Goal: Transaction & Acquisition: Book appointment/travel/reservation

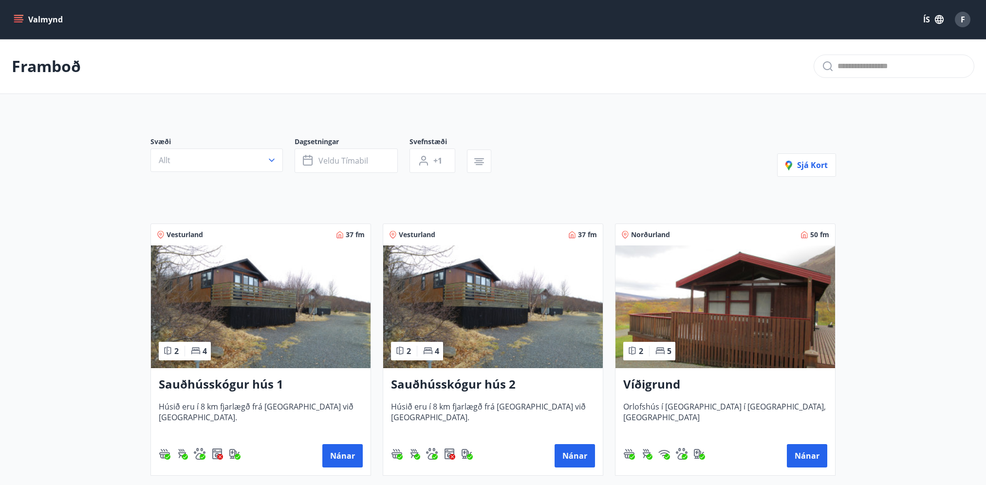
scroll to position [584, 0]
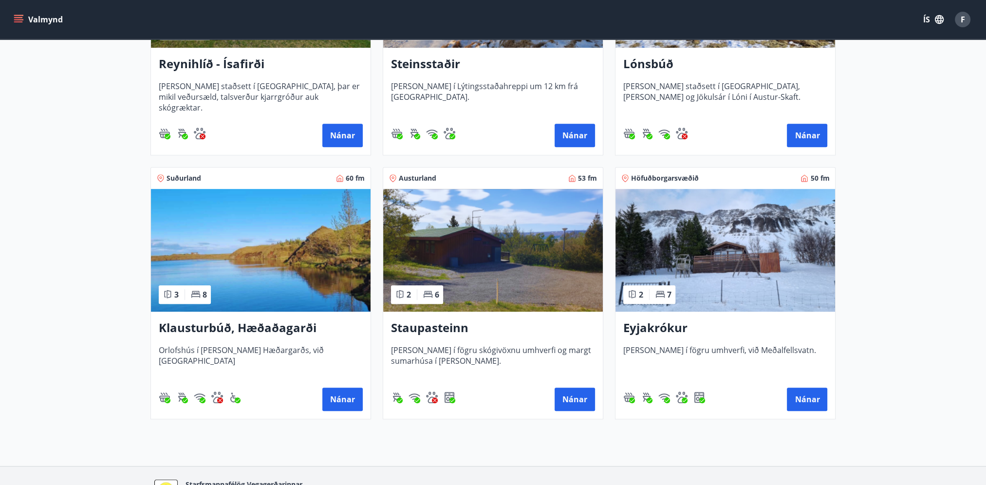
click at [459, 335] on h3 "Staupasteinn" at bounding box center [493, 329] width 204 height 18
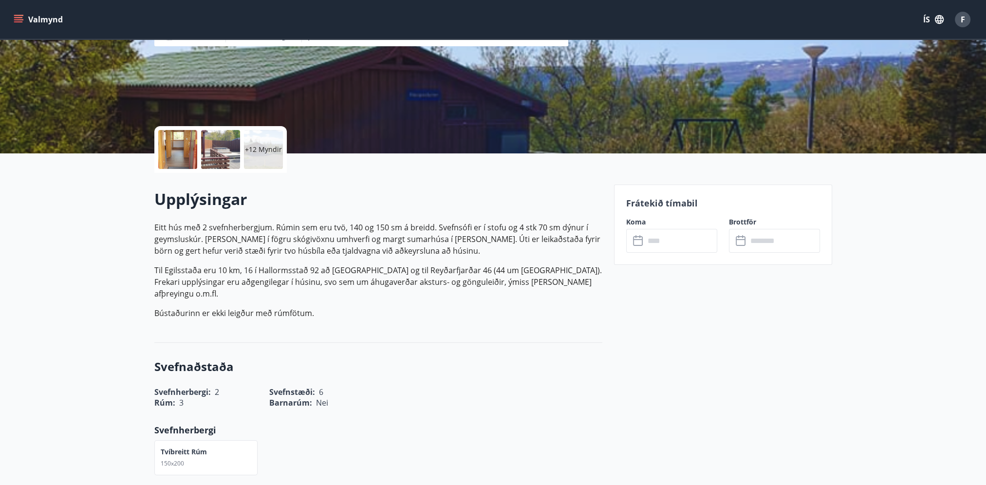
scroll to position [146, 0]
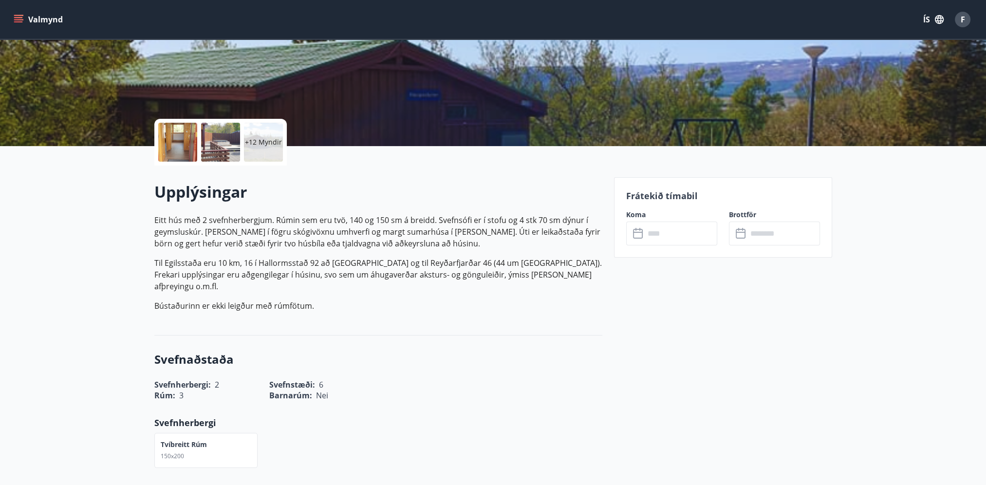
click at [674, 237] on input "text" at bounding box center [681, 234] width 73 height 24
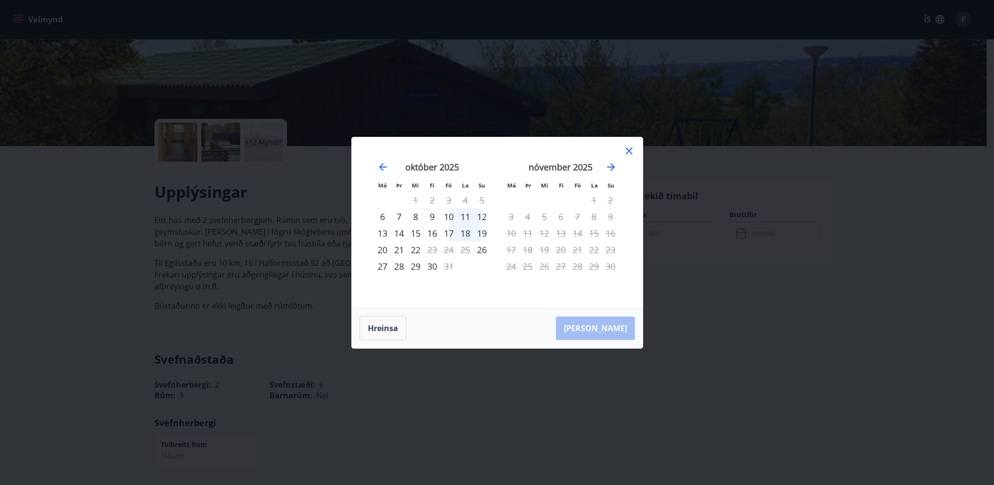
click at [400, 217] on div "7" at bounding box center [399, 216] width 17 height 17
click at [414, 216] on div "8" at bounding box center [415, 216] width 17 height 17
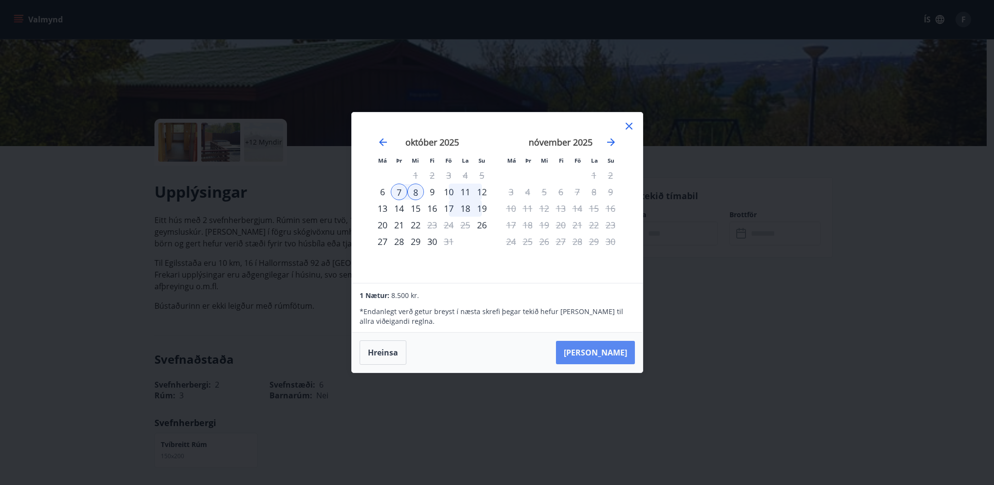
click at [616, 352] on button "Taka Frá" at bounding box center [595, 352] width 79 height 23
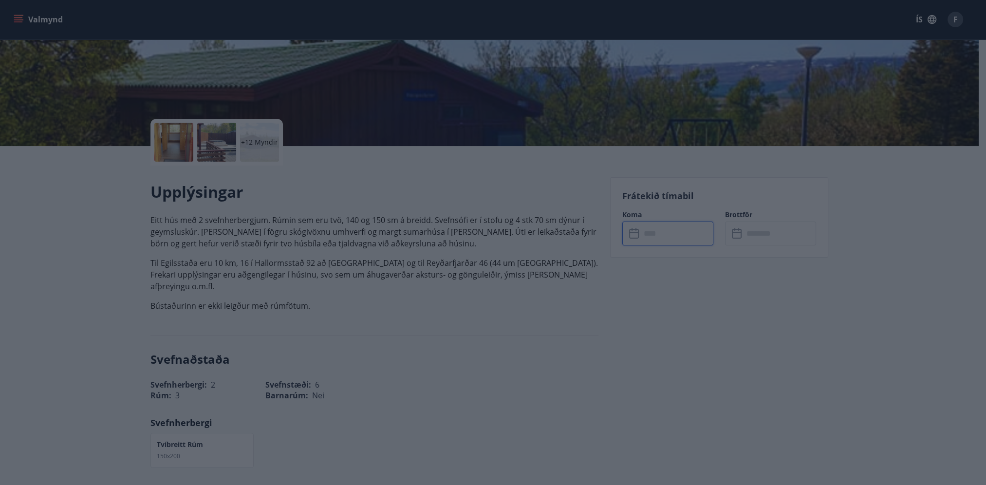
type input "******"
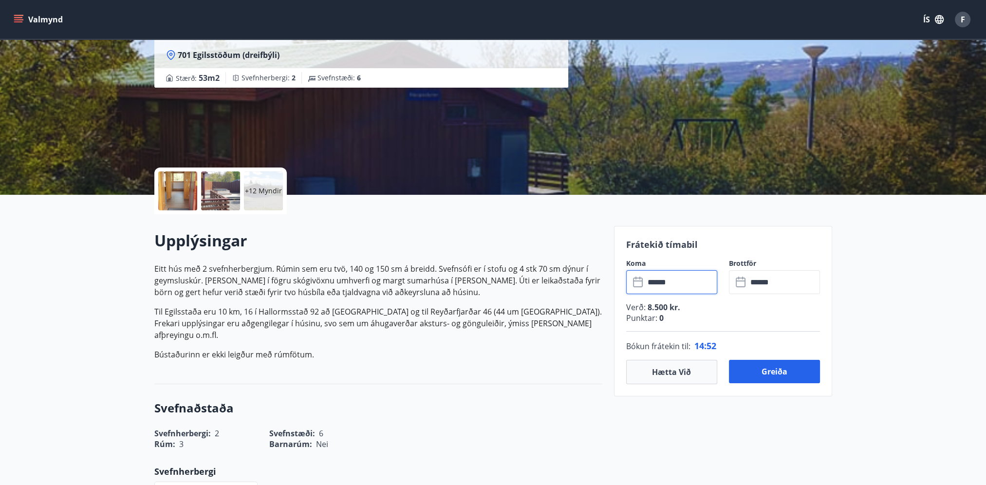
scroll to position [195, 0]
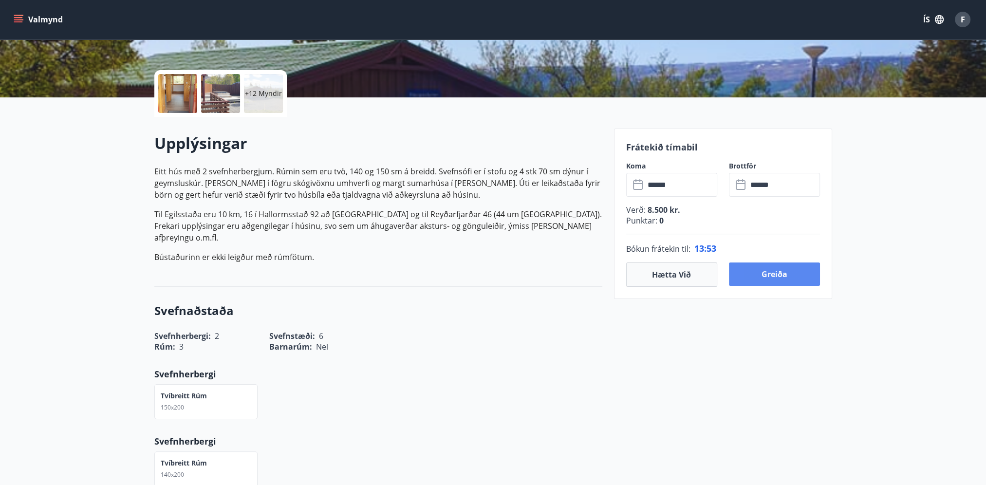
click at [770, 268] on button "Greiða" at bounding box center [774, 274] width 91 height 23
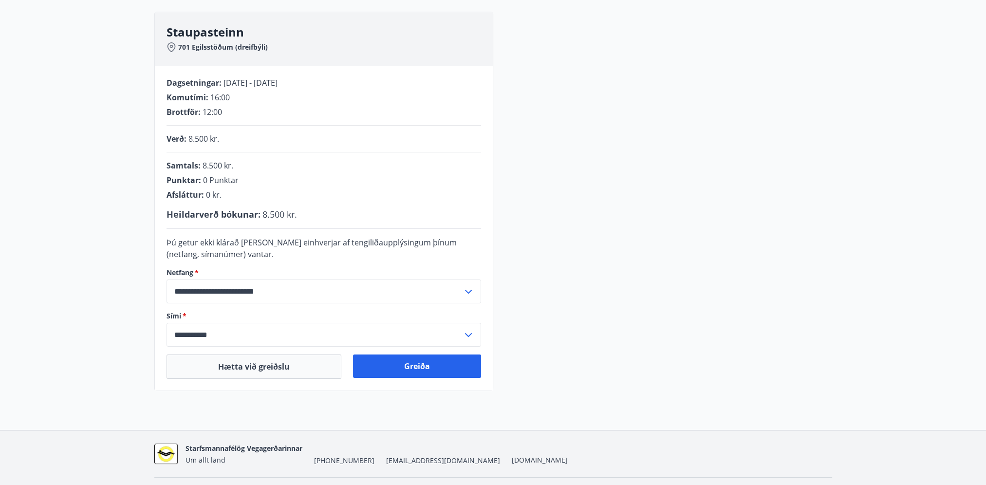
scroll to position [158, 0]
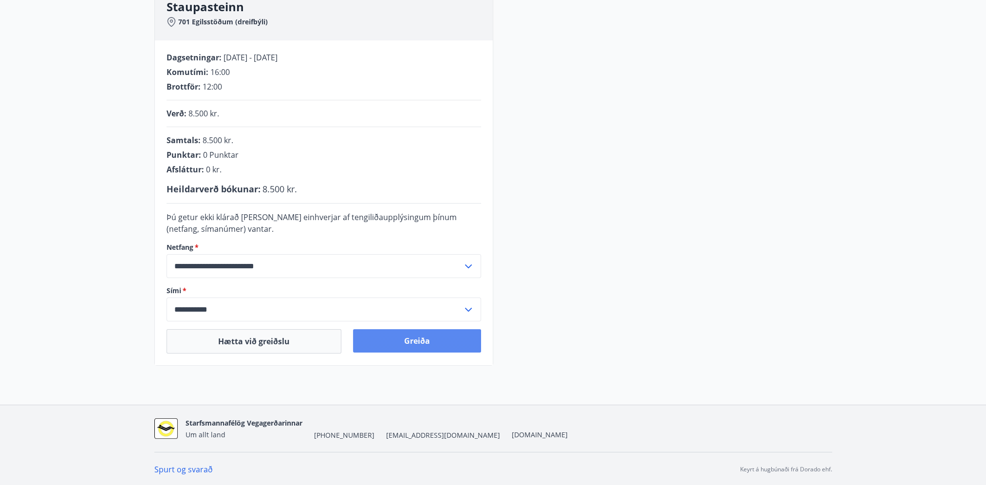
click at [437, 338] on button "Greiða" at bounding box center [417, 340] width 128 height 23
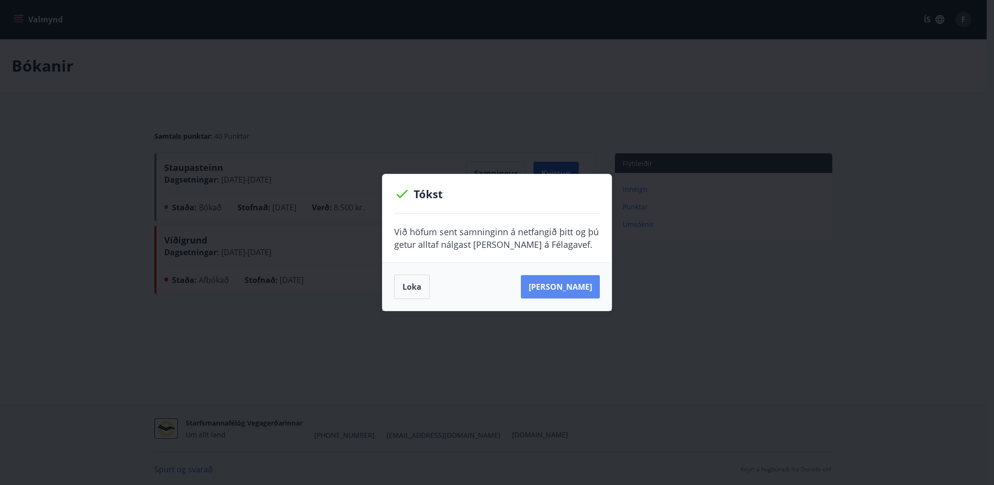
click at [583, 291] on button "[PERSON_NAME]" at bounding box center [560, 286] width 79 height 23
